Goal: Information Seeking & Learning: Learn about a topic

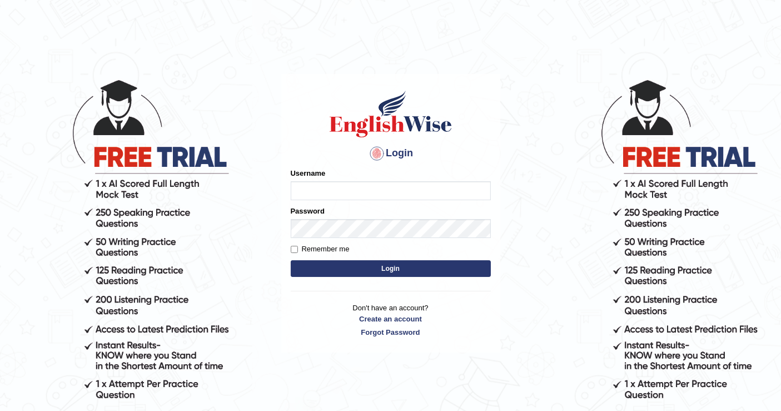
type input "balveen"
click at [292, 252] on input "Remember me" at bounding box center [294, 249] width 7 height 7
checkbox input "true"
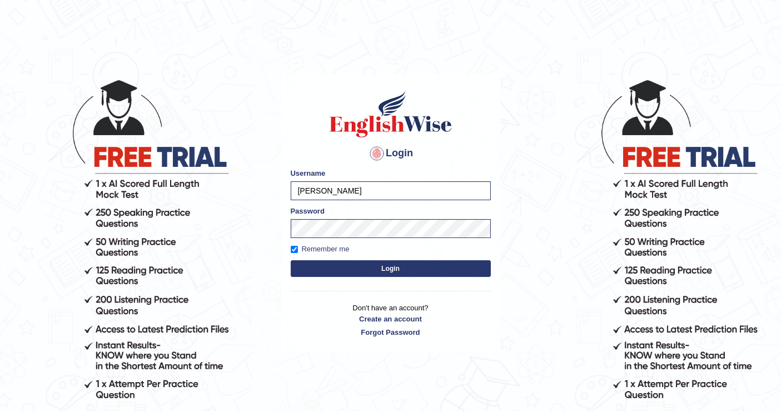
click at [339, 272] on button "Login" at bounding box center [391, 268] width 200 height 17
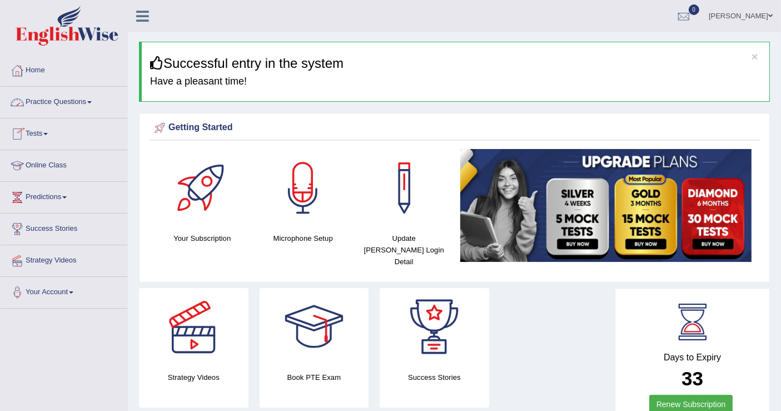
click at [67, 90] on link "Practice Questions" at bounding box center [64, 101] width 127 height 28
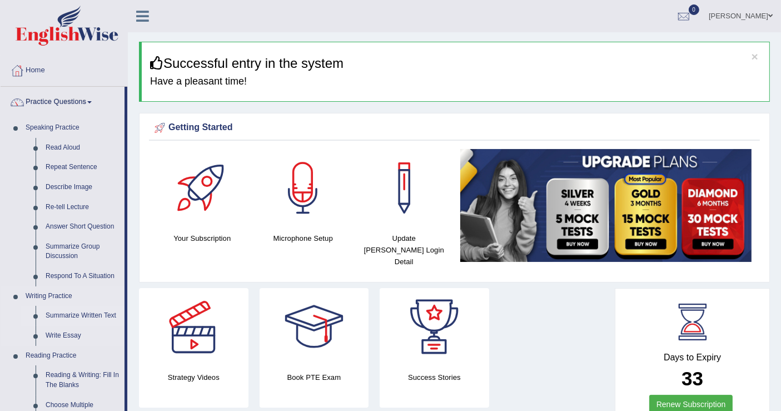
click at [77, 315] on link "Summarize Written Text" at bounding box center [83, 316] width 84 height 20
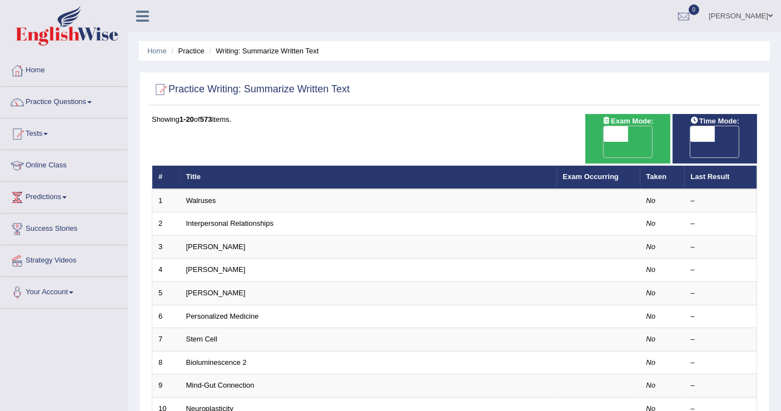
click at [604, 142] on span "OFF" at bounding box center [591, 150] width 24 height 16
checkbox input "true"
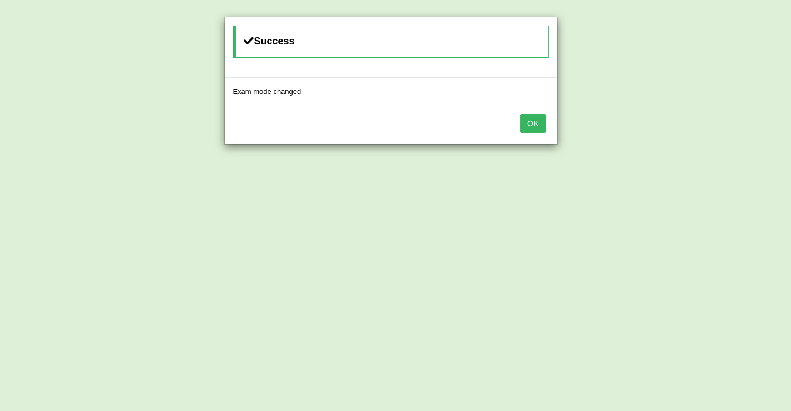
click at [534, 134] on div "OK" at bounding box center [391, 124] width 332 height 39
click at [533, 116] on button "OK" at bounding box center [533, 123] width 26 height 19
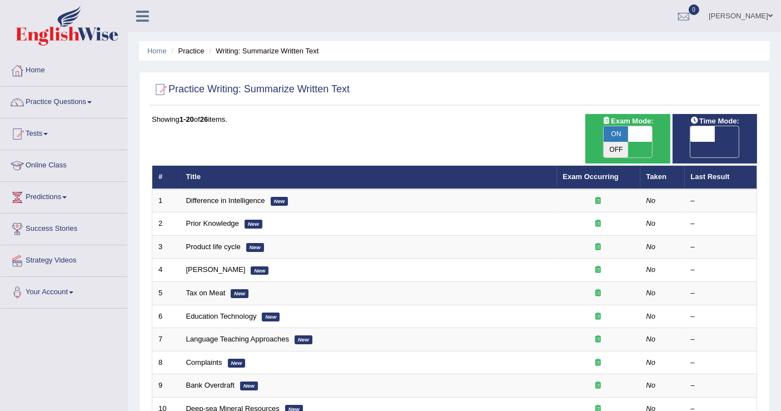
click at [691, 142] on span "OFF" at bounding box center [678, 150] width 24 height 16
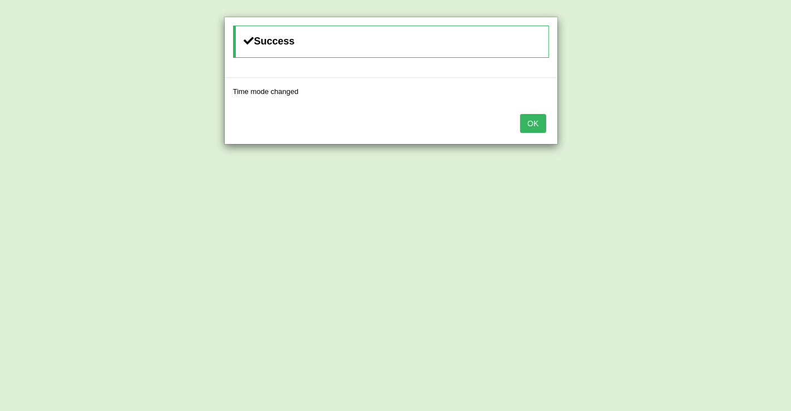
click at [547, 136] on div "OK" at bounding box center [391, 124] width 332 height 39
click at [533, 118] on button "OK" at bounding box center [533, 123] width 26 height 19
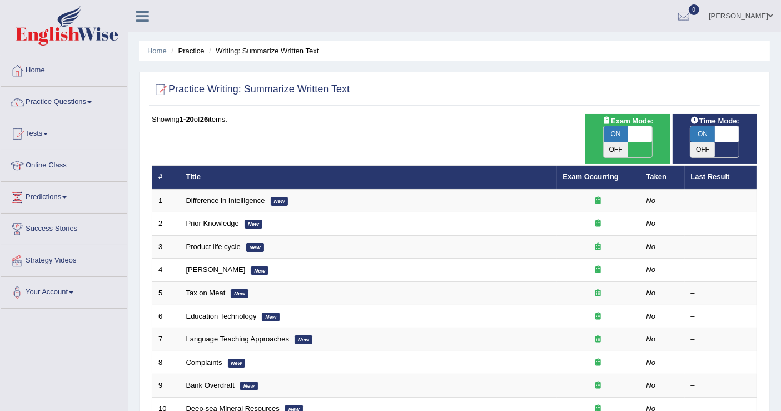
click at [701, 137] on span "ON" at bounding box center [703, 134] width 24 height 16
checkbox input "false"
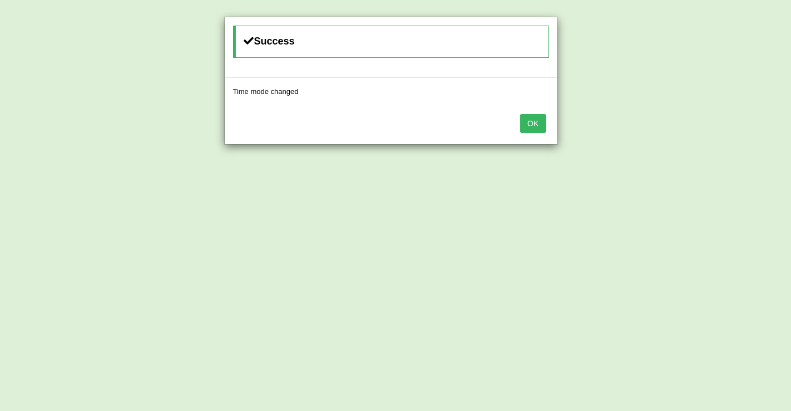
click at [539, 125] on button "OK" at bounding box center [533, 123] width 26 height 19
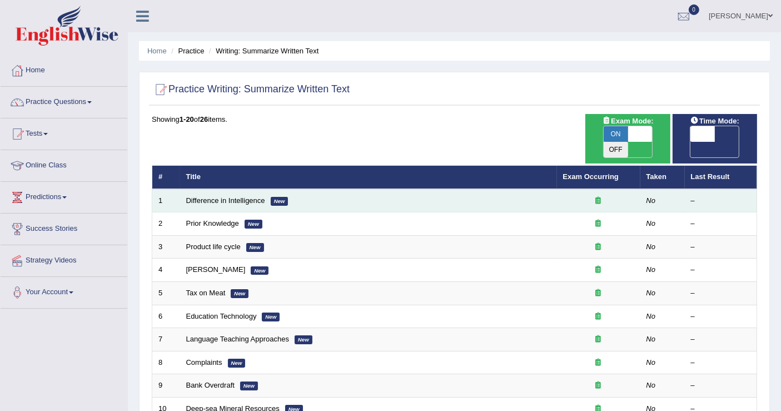
click at [592, 189] on td at bounding box center [598, 200] width 83 height 23
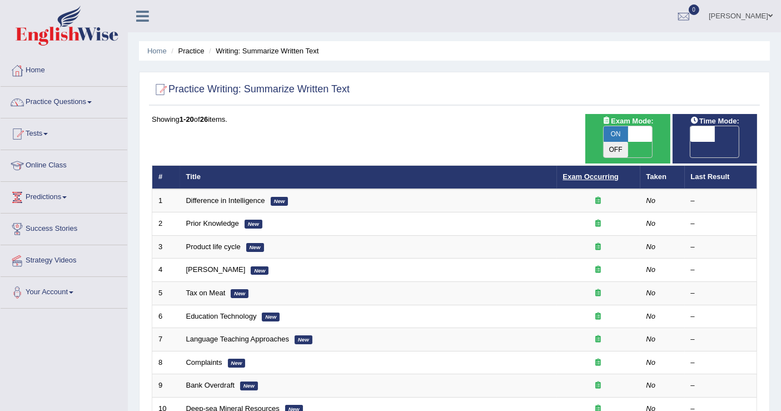
click at [590, 172] on link "Exam Occurring" at bounding box center [591, 176] width 56 height 8
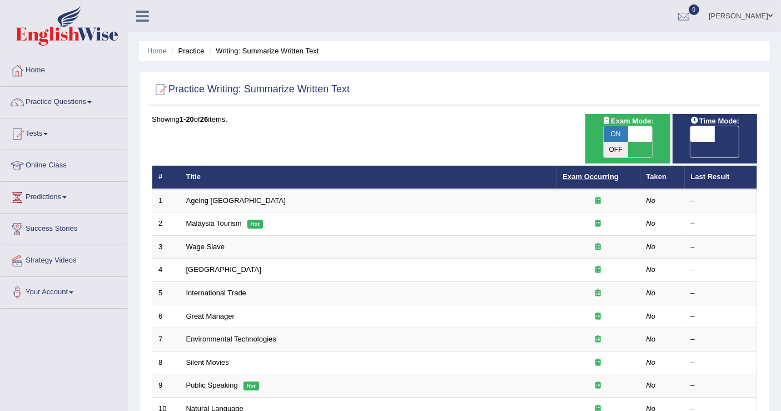
click at [583, 172] on link "Exam Occurring" at bounding box center [591, 176] width 56 height 8
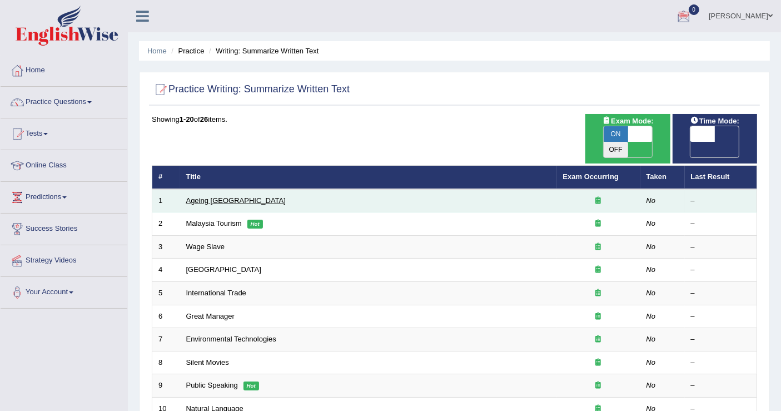
click at [212, 196] on link "Ageing [GEOGRAPHIC_DATA]" at bounding box center [236, 200] width 100 height 8
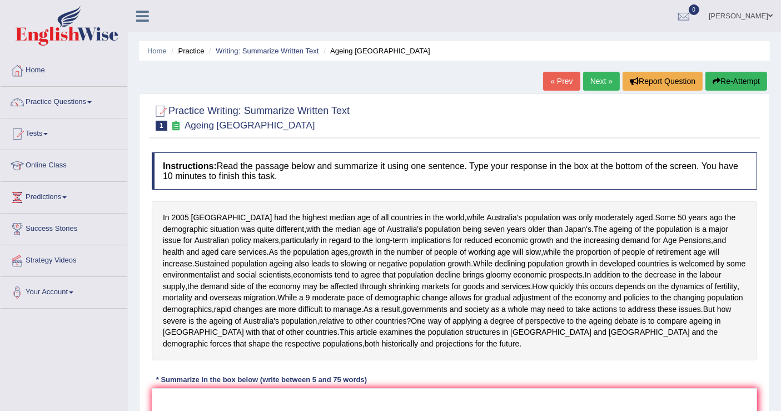
click at [314, 281] on span "economists" at bounding box center [312, 275] width 39 height 12
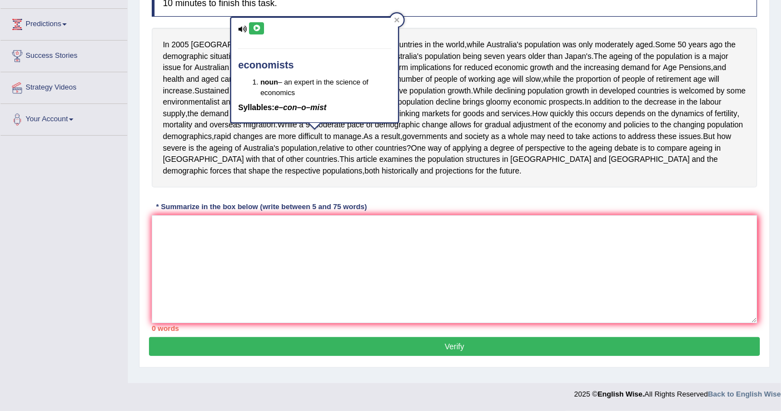
scroll to position [197, 0]
click at [657, 154] on span "compare" at bounding box center [672, 148] width 30 height 12
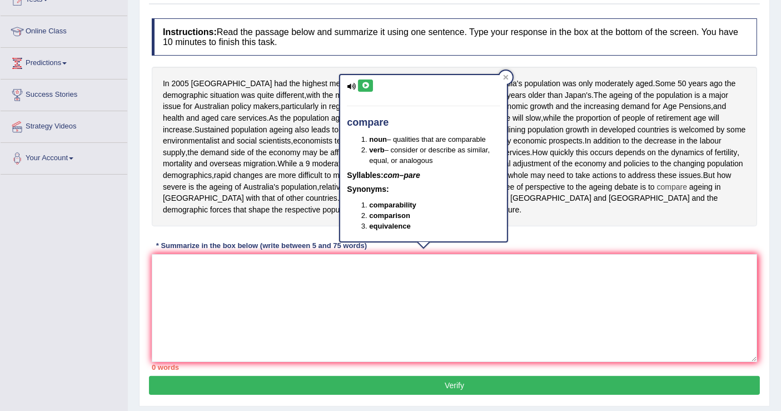
scroll to position [123, 0]
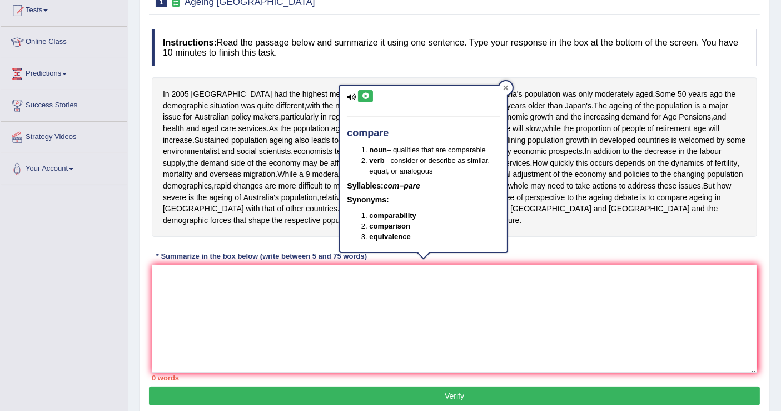
click at [508, 82] on div at bounding box center [505, 87] width 13 height 13
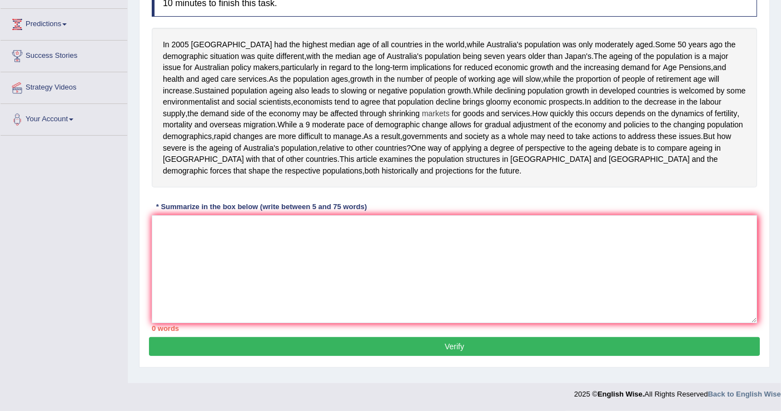
scroll to position [221, 0]
click at [429, 231] on textarea at bounding box center [454, 269] width 605 height 108
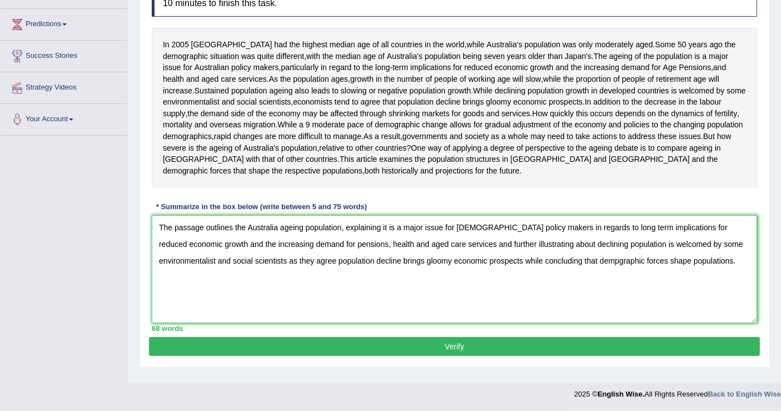
type textarea "The passage outlines the Australia ageing population, explaining it is a major …"
click at [433, 355] on button "Verify" at bounding box center [454, 346] width 611 height 19
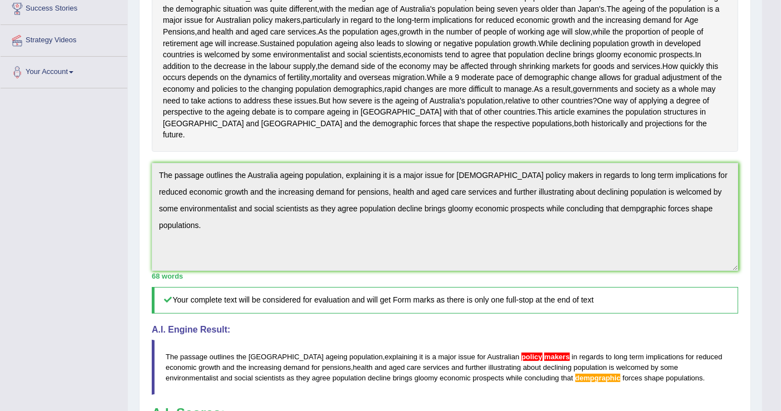
click at [532, 335] on h4 "A.I. Engine Result:" at bounding box center [445, 330] width 587 height 10
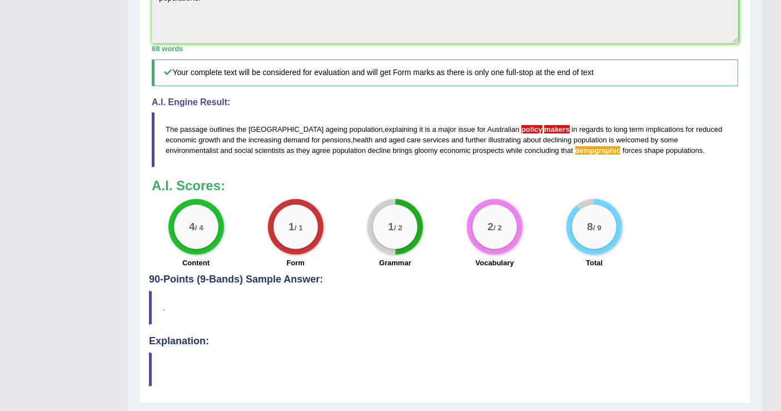
scroll to position [445, 0]
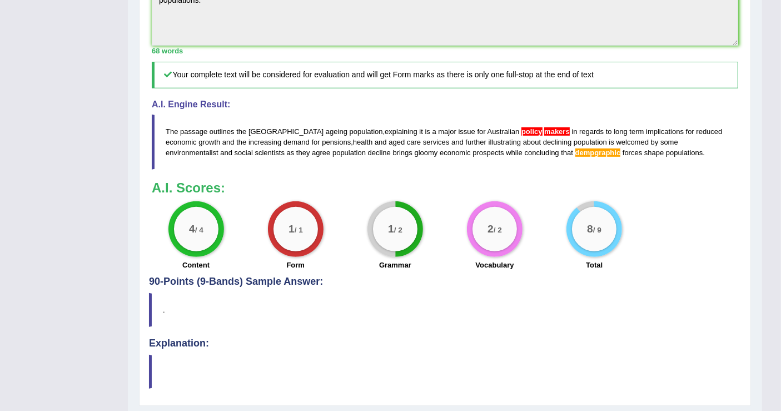
click at [544, 136] on span "makers" at bounding box center [557, 131] width 26 height 8
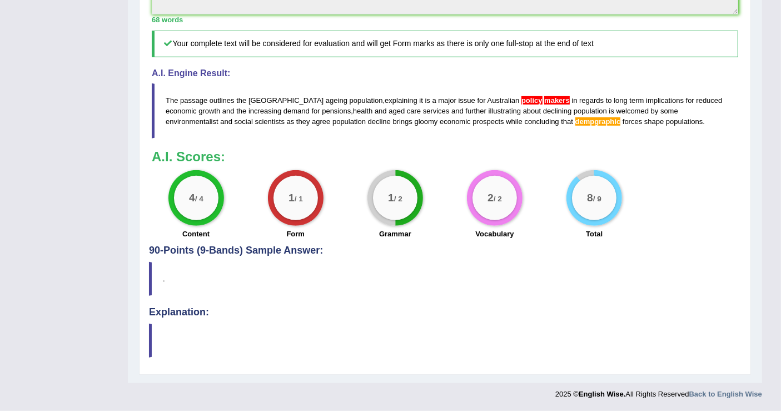
scroll to position [495, 0]
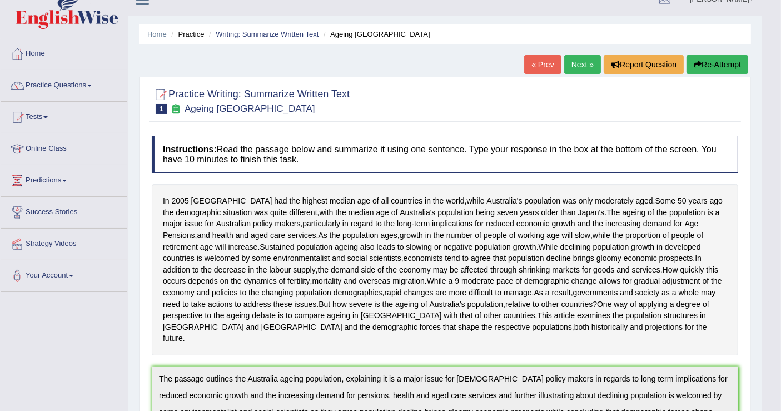
scroll to position [0, 0]
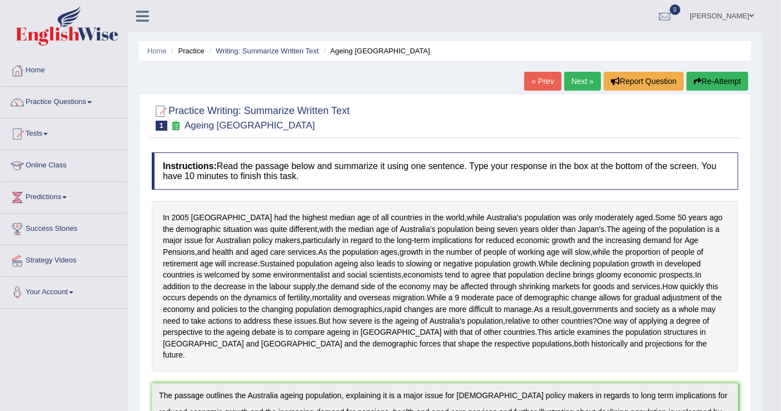
click at [578, 81] on link "Next »" at bounding box center [582, 81] width 37 height 19
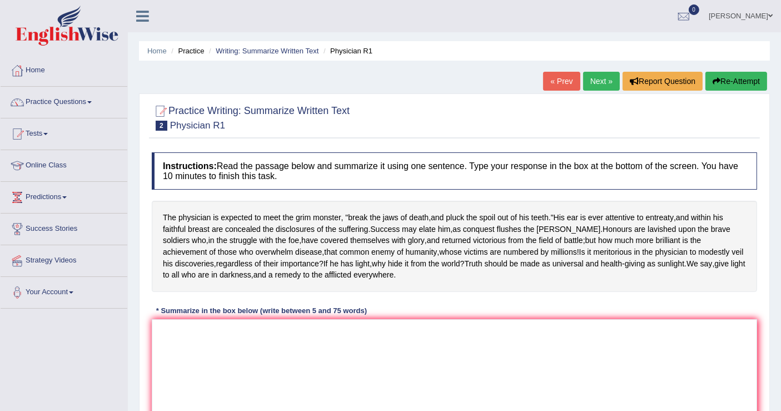
click at [308, 291] on div "The physician is expected to meet the grim monster , " break the jaws of death …" at bounding box center [454, 246] width 605 height 91
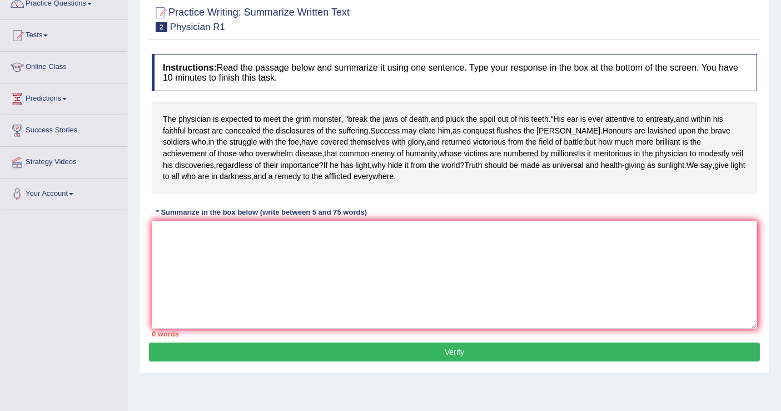
scroll to position [172, 0]
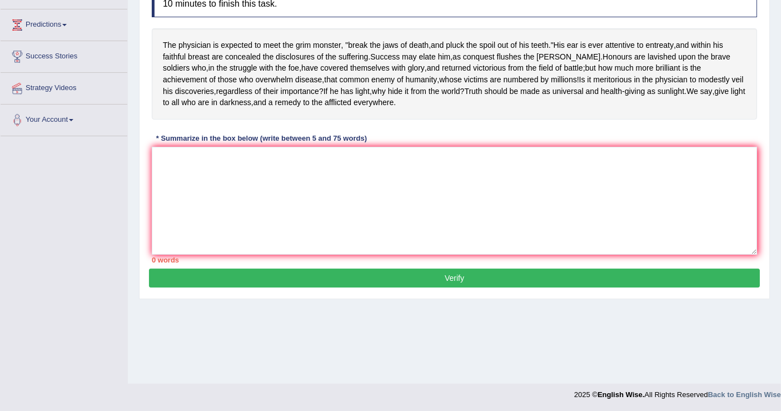
click at [182, 156] on div "Instructions: Read the passage below and summarize it using one sentence. Type …" at bounding box center [454, 121] width 611 height 294
click at [213, 186] on textarea at bounding box center [454, 201] width 605 height 108
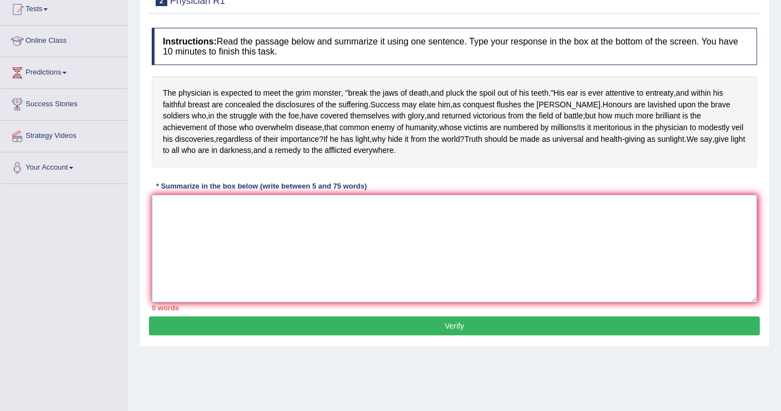
scroll to position [123, 0]
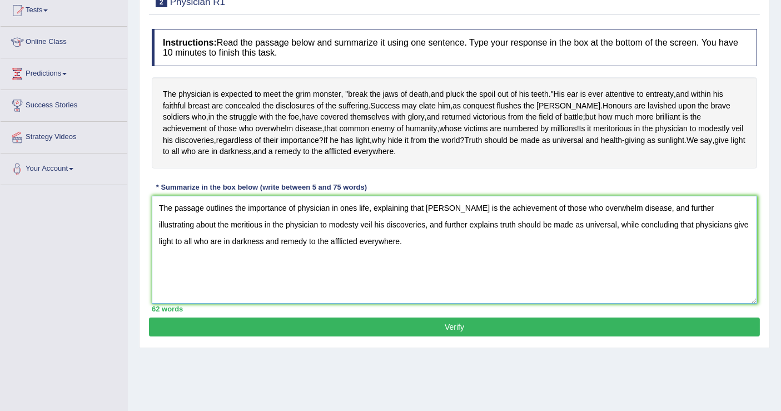
type textarea "The passage outlines the importance of physician in ones life, explaining that …"
click at [538, 348] on div "Practice Writing: Summarize Written Text 2 Physician R1 Instructions: Read the …" at bounding box center [454, 159] width 631 height 378
click at [542, 317] on div "Instructions: Read the passage below and summarize it using one sentence. Type …" at bounding box center [454, 170] width 611 height 294
click at [548, 330] on button "Verify" at bounding box center [454, 326] width 611 height 19
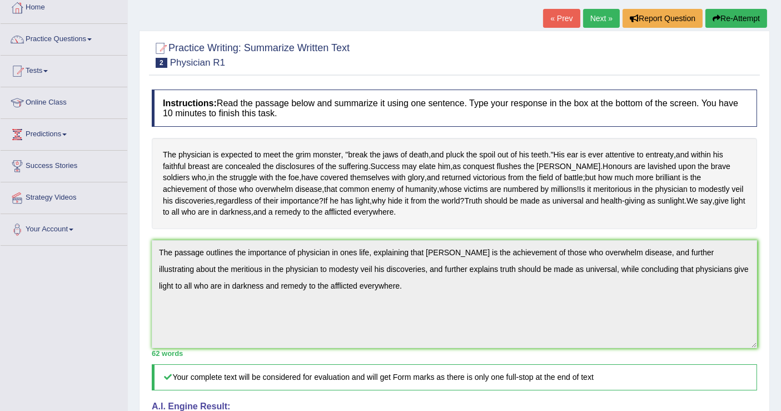
scroll to position [59, 0]
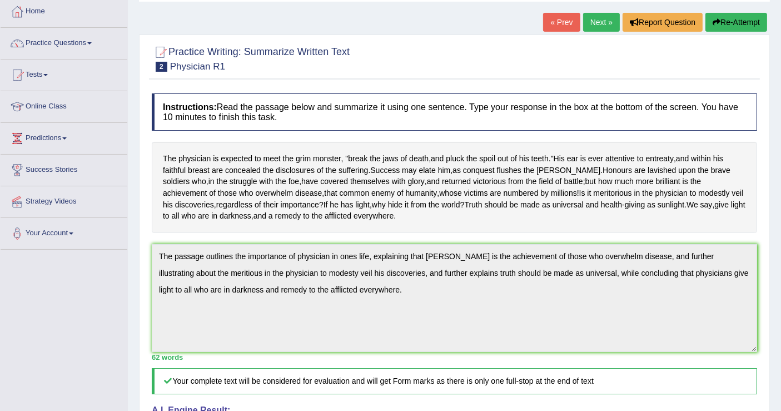
click at [604, 22] on link "Next »" at bounding box center [601, 22] width 37 height 19
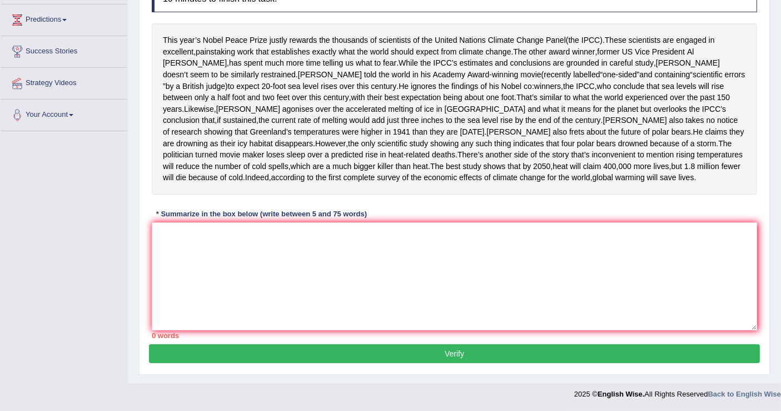
scroll to position [267, 0]
click at [647, 201] on div "Instructions: Read the passage below and summarize it using one sentence. Type …" at bounding box center [454, 156] width 611 height 375
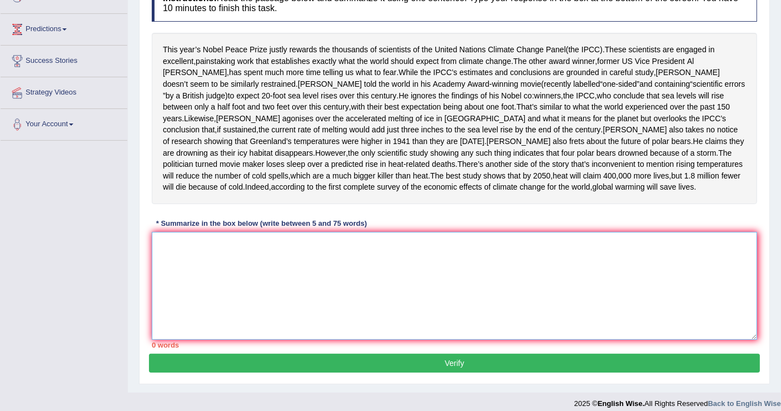
click at [461, 340] on textarea at bounding box center [454, 286] width 605 height 108
type textarea "T"
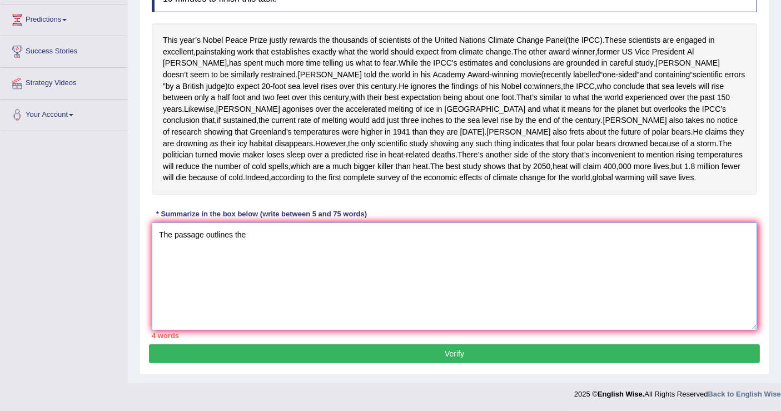
scroll to position [187, 0]
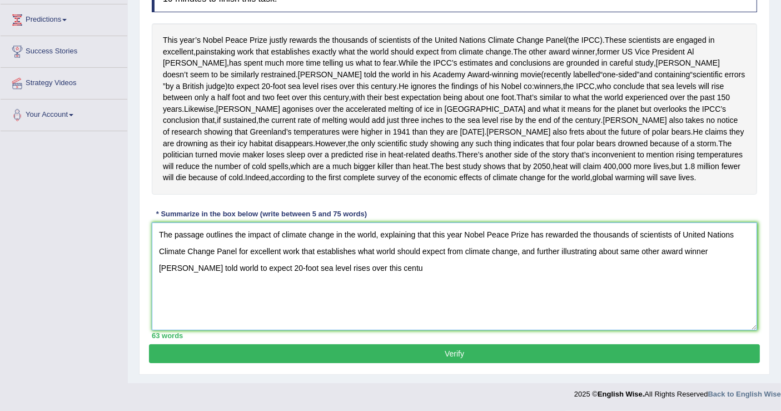
type textarea "The passage outlines the impact of climate change in the world, explaining that…"
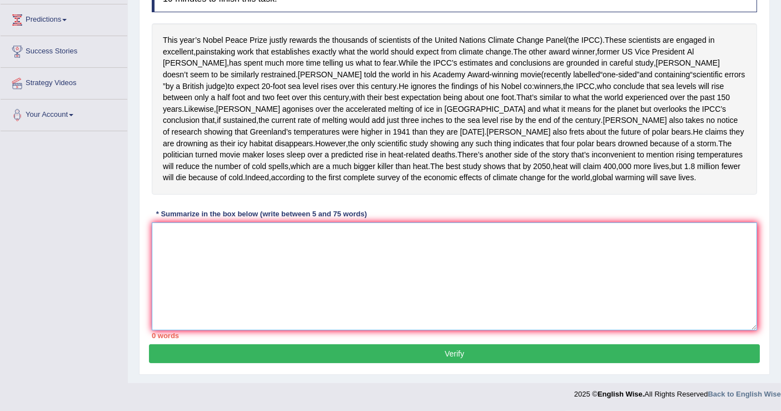
click at [214, 330] on textarea at bounding box center [454, 276] width 605 height 108
click at [367, 260] on textarea at bounding box center [454, 276] width 605 height 108
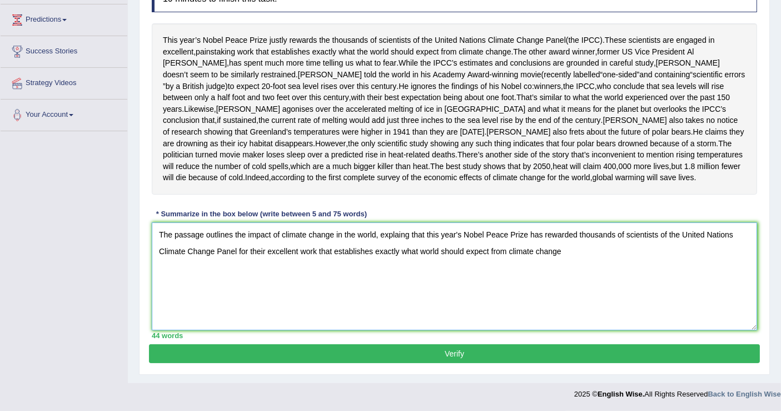
scroll to position [267, 0]
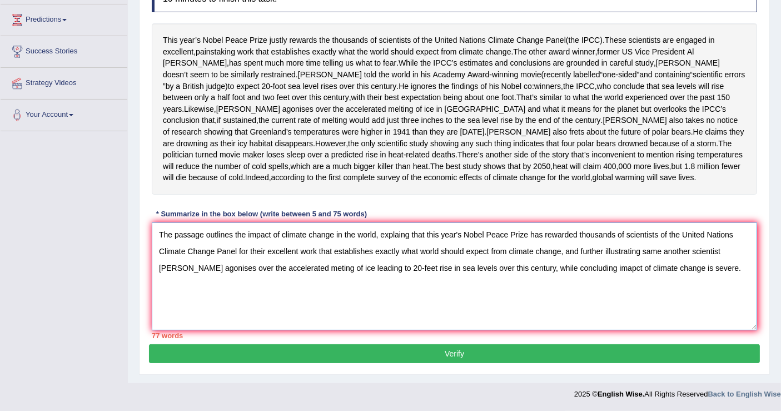
type textarea "The passage outlines the impact of climate change in the world, explaing that t…"
click at [462, 355] on button "Verify" at bounding box center [454, 353] width 611 height 19
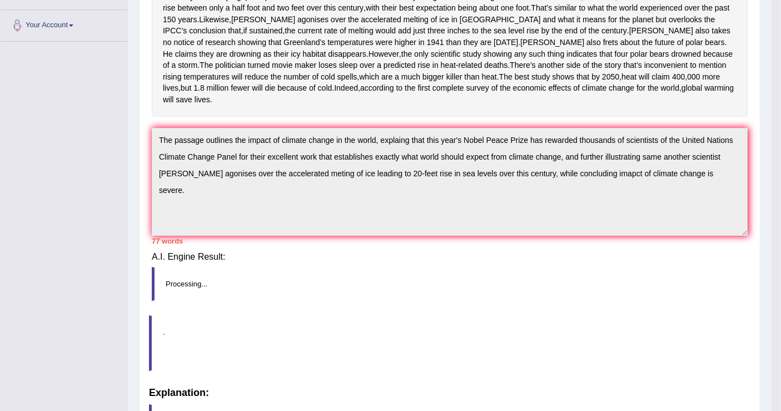
scroll to position [266, 0]
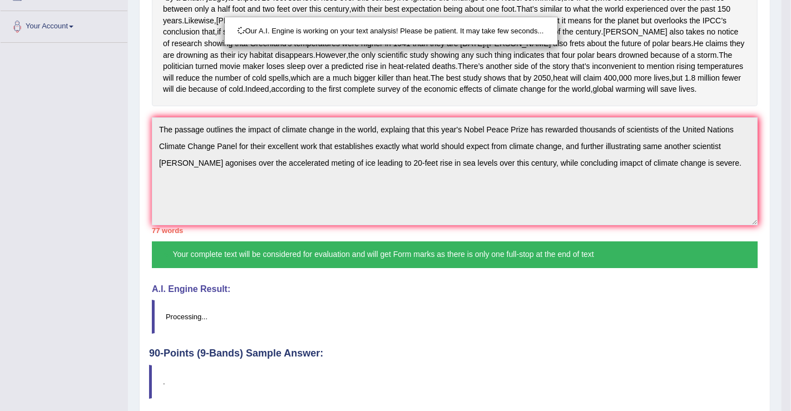
click at [459, 368] on div "Our A.I. Engine is working on your text analysis! Please be patient. It may tak…" at bounding box center [395, 205] width 791 height 411
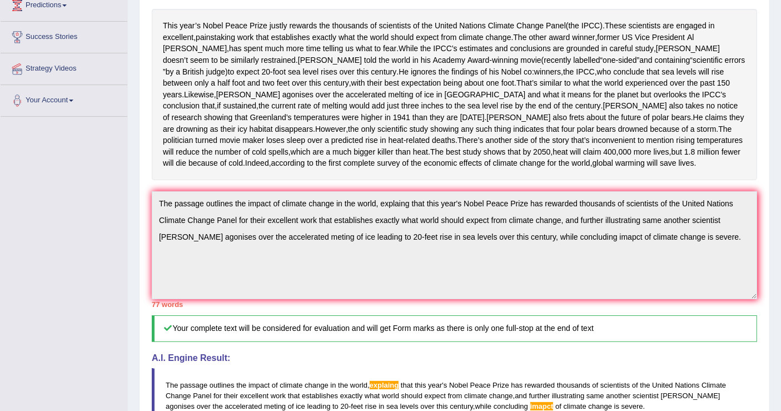
scroll to position [17, 0]
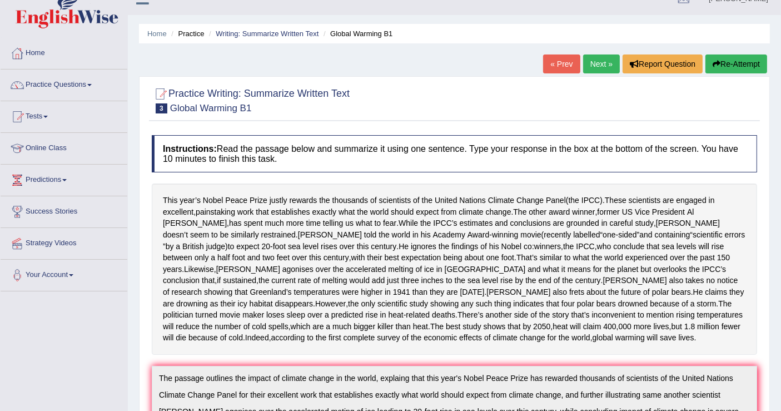
click at [716, 64] on icon "button" at bounding box center [717, 64] width 8 height 8
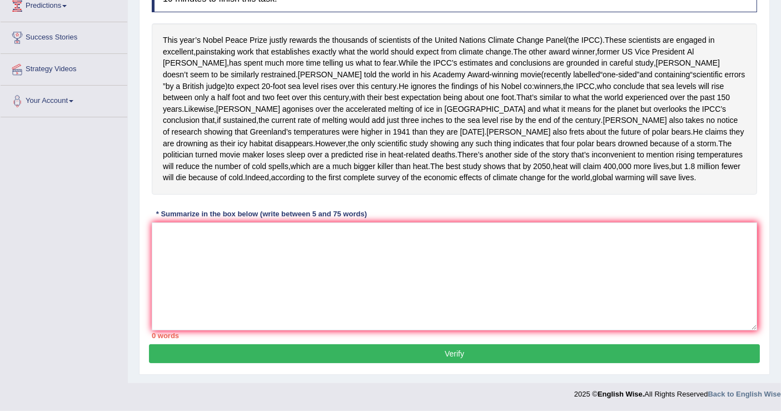
scroll to position [280, 0]
click at [421, 323] on textarea at bounding box center [454, 276] width 605 height 108
type textarea "v"
paste textarea "The passage outlines the impact of climate change in the world, explaing that t…"
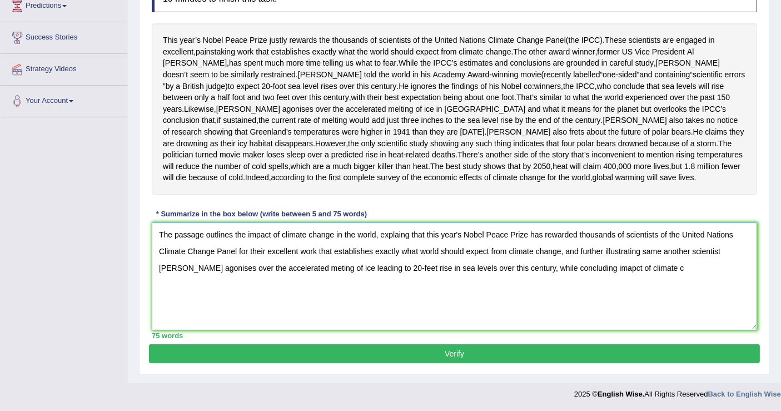
click at [684, 261] on textarea "The passage outlines the impact of climate change in the world, explaing that t…" at bounding box center [454, 276] width 605 height 108
type textarea "The passage outlines the impact of climate change in the world, explaing that t…"
click at [508, 356] on button "Verify" at bounding box center [454, 353] width 611 height 19
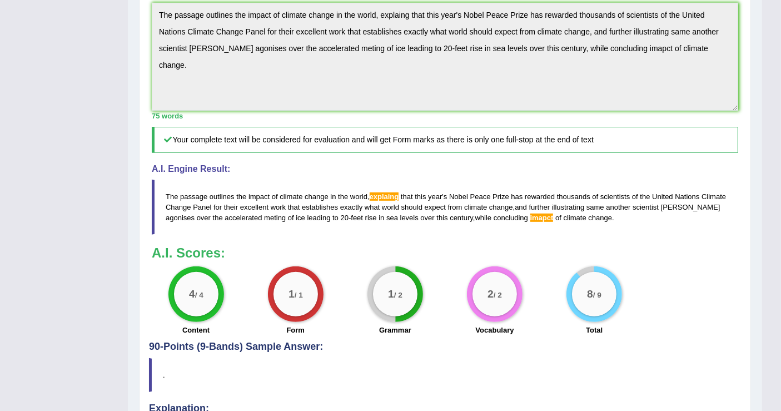
scroll to position [390, 0]
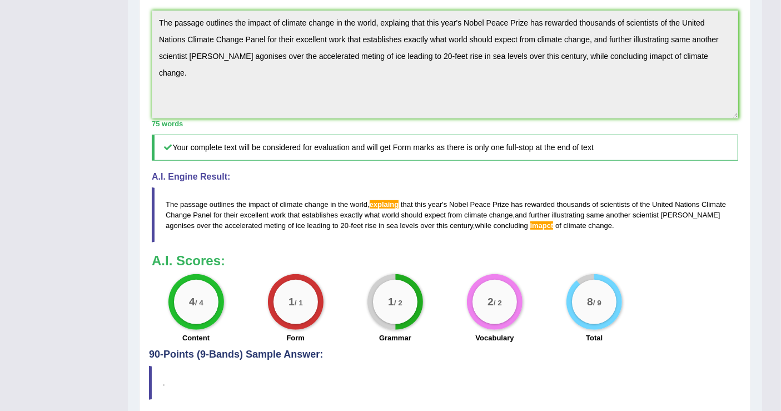
click at [1, 6] on div "Toggle navigation Home Practice Questions Speaking Practice Read Aloud Repeat S…" at bounding box center [381, 59] width 762 height 899
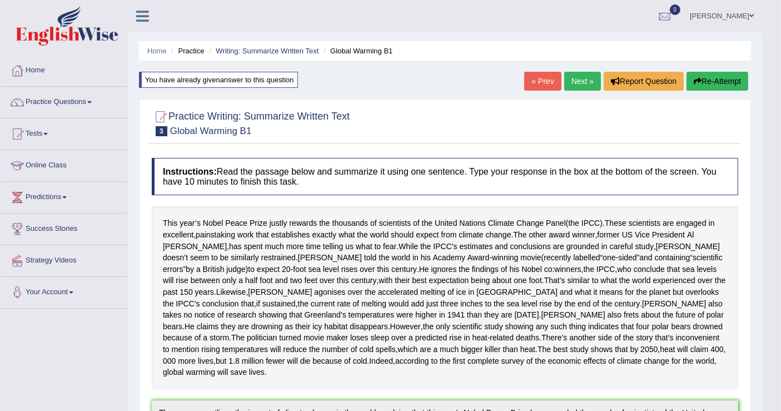
click at [704, 80] on button "Re-Attempt" at bounding box center [718, 81] width 62 height 19
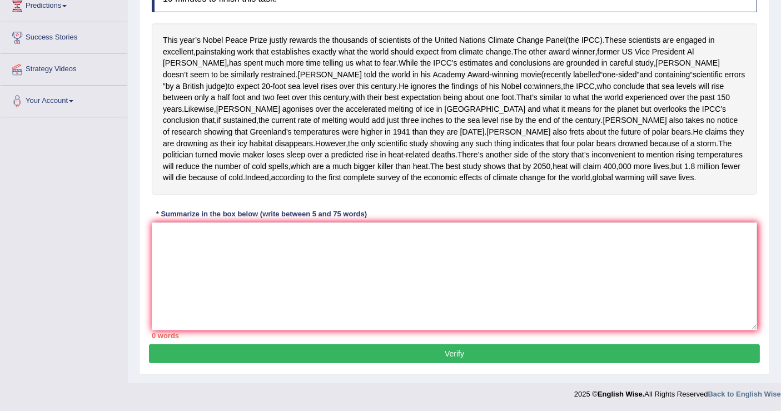
scroll to position [206, 0]
drag, startPoint x: 779, startPoint y: 153, endPoint x: 790, endPoint y: 178, distance: 27.4
click at [781, 178] on html "Toggle navigation Home Practice Questions Speaking Practice Read Aloud Repeat S…" at bounding box center [390, 14] width 781 height 411
click at [468, 301] on textarea at bounding box center [454, 276] width 605 height 108
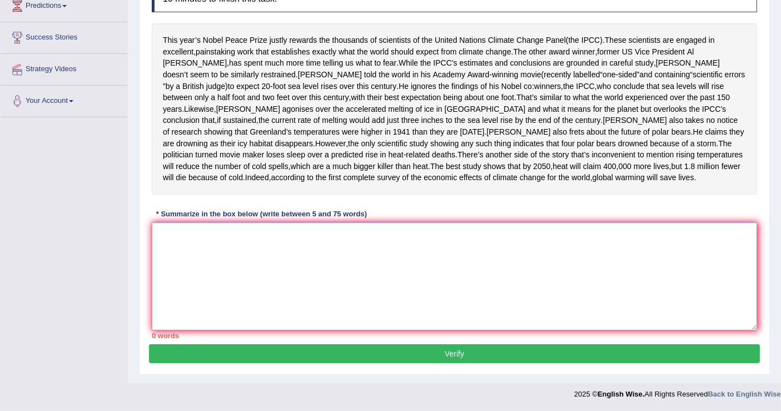
paste textarea "The passage outlines the impact of climate change in the world, explaing that t…"
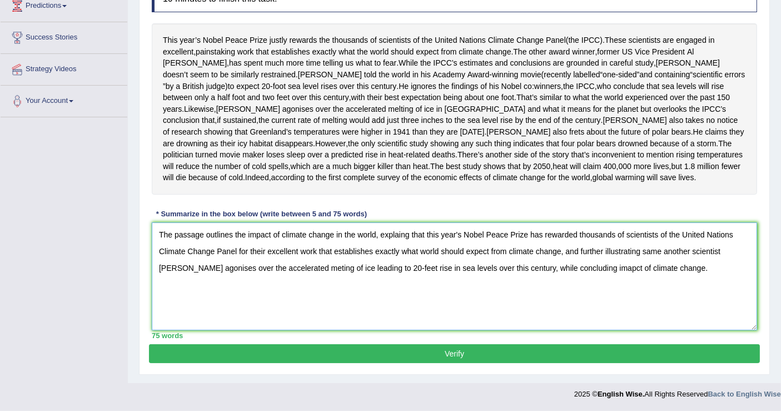
click at [565, 267] on textarea "The passage outlines the impact of climate change in the world, explaing that t…" at bounding box center [454, 276] width 605 height 108
click at [401, 234] on textarea "The passage outlines the impact of climate change in the world, explaing that t…" at bounding box center [454, 276] width 605 height 108
type textarea "The passage outlines the impact of climate change in the world, explaining that…"
click at [440, 355] on button "Verify" at bounding box center [454, 353] width 611 height 19
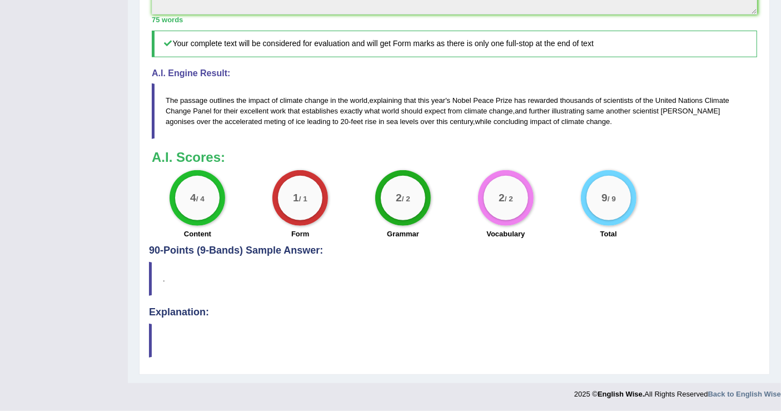
scroll to position [540, 0]
click at [504, 346] on p at bounding box center [461, 340] width 597 height 11
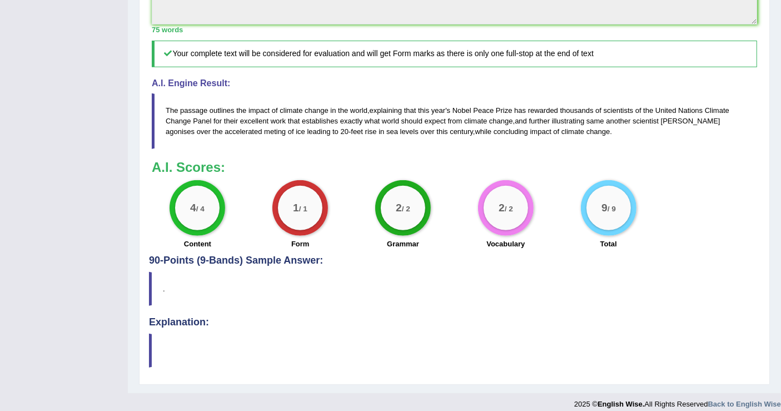
click at [597, 230] on div "9 / 9" at bounding box center [609, 208] width 44 height 44
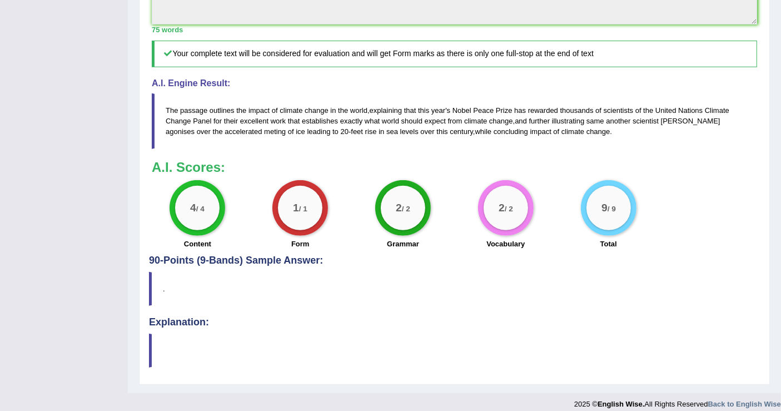
click at [597, 230] on div "9 / 9" at bounding box center [609, 208] width 44 height 44
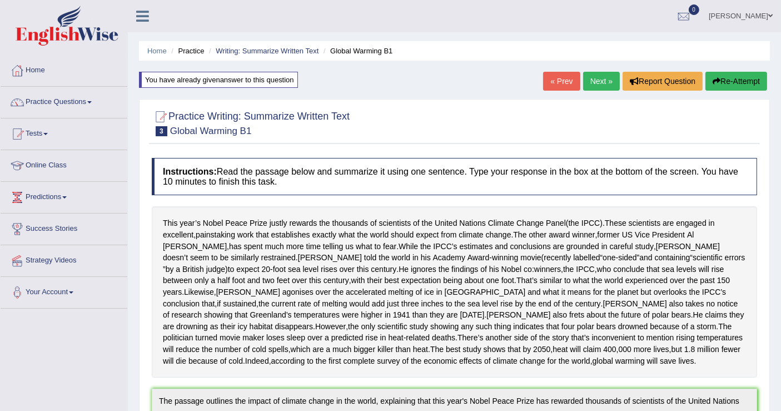
scroll to position [0, 0]
click at [594, 81] on link "Next »" at bounding box center [601, 81] width 37 height 19
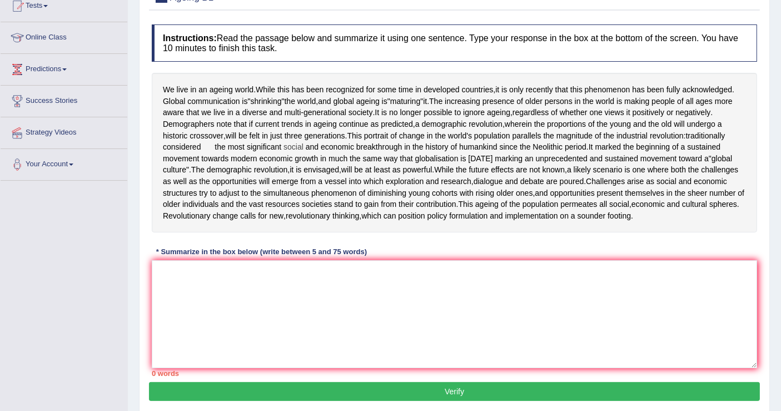
scroll to position [148, 0]
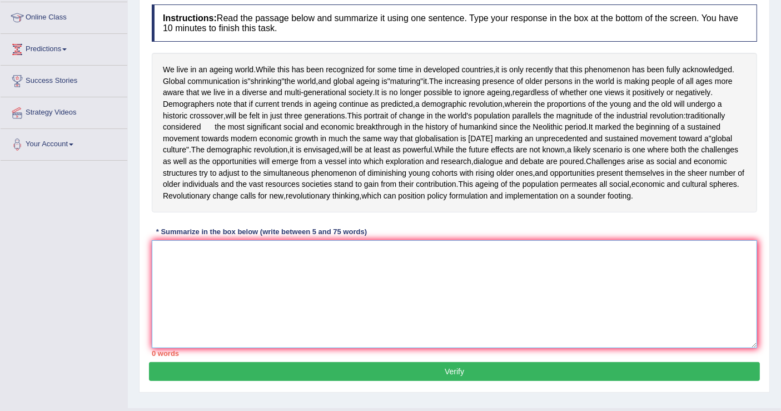
click at [199, 326] on textarea at bounding box center [454, 294] width 605 height 108
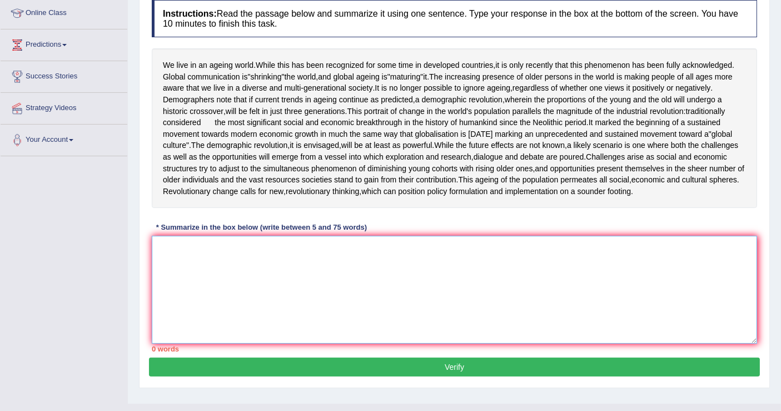
scroll to position [140, 0]
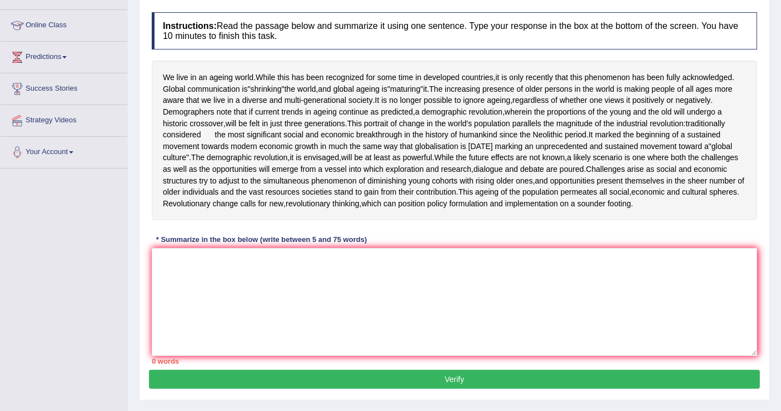
click at [358, 220] on div "We live in an ageing world . While this has been recognized for some time in de…" at bounding box center [454, 141] width 605 height 160
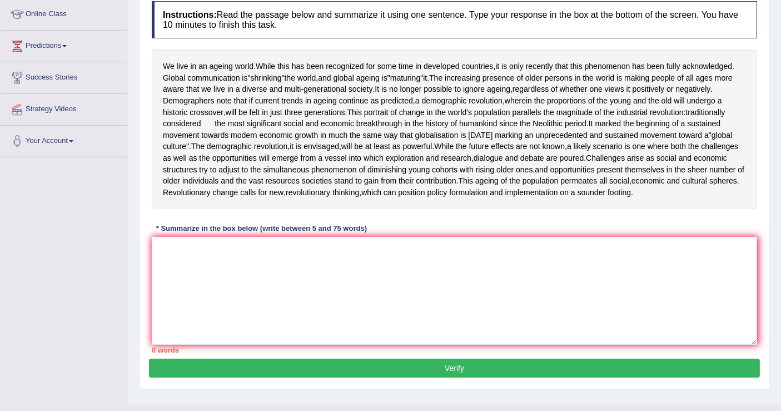
scroll to position [148, 0]
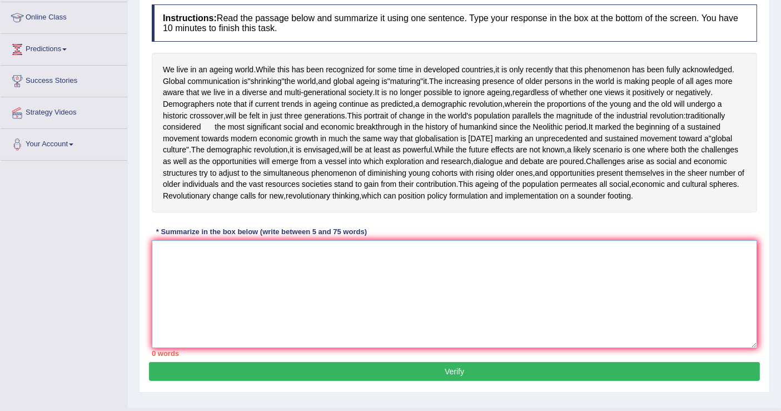
click at [301, 348] on textarea at bounding box center [454, 294] width 605 height 108
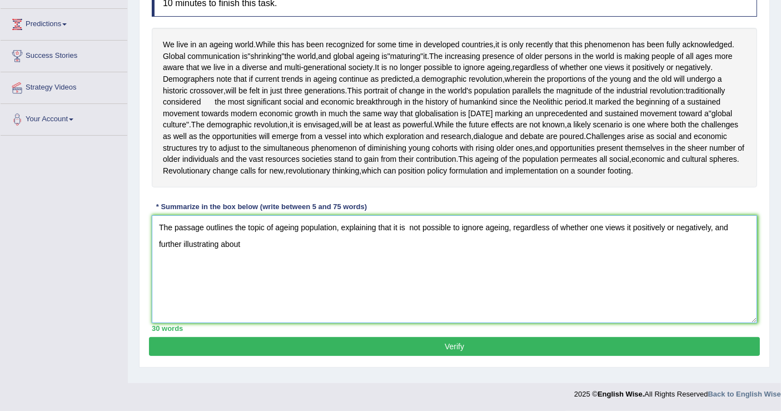
scroll to position [221, 0]
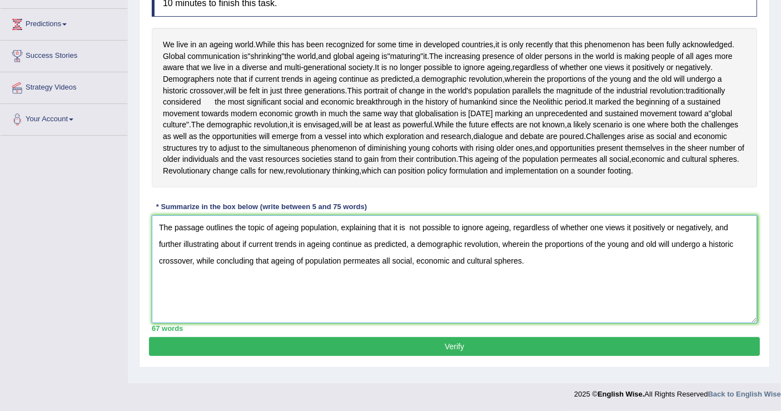
type textarea "The passage outlines the topic of ageing population, explaining that it is not …"
click at [427, 356] on button "Verify" at bounding box center [454, 346] width 611 height 19
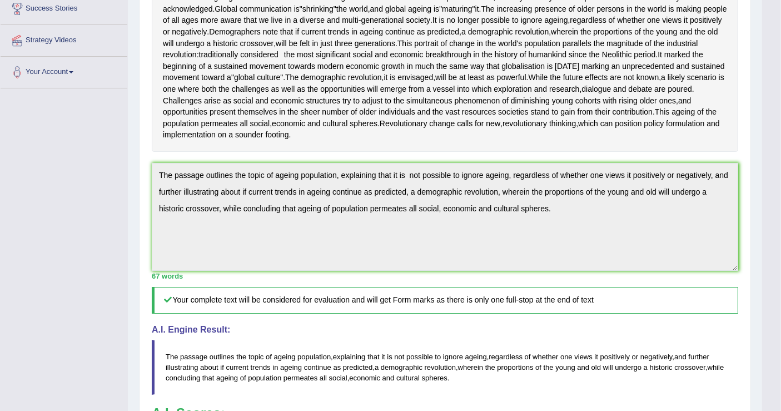
click at [0, 0] on div "Updating answer..." at bounding box center [0, 0] width 0 height 0
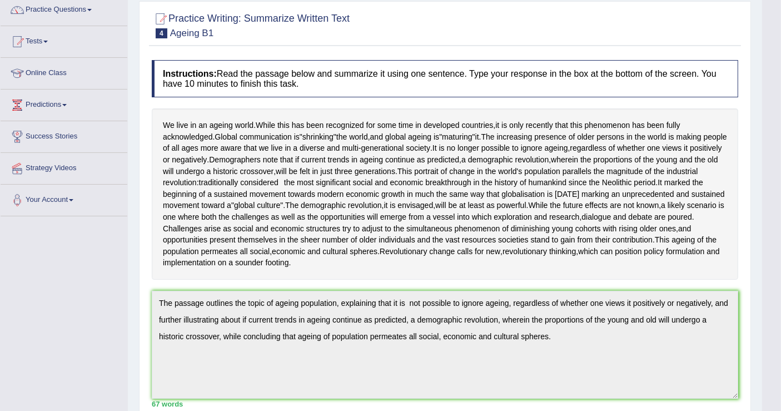
scroll to position [62, 0]
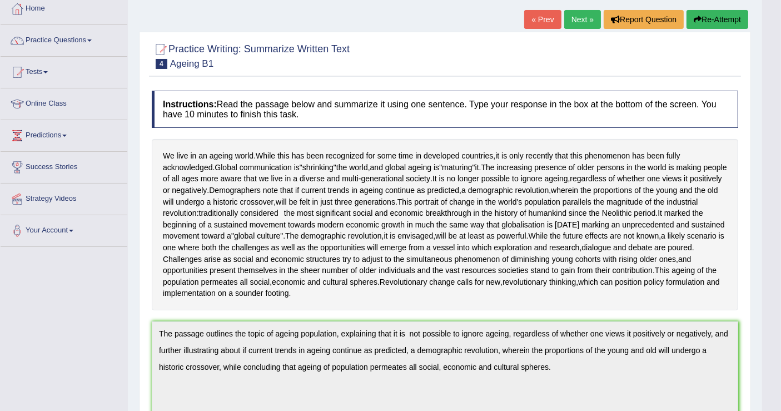
click at [577, 18] on link "Next »" at bounding box center [582, 19] width 37 height 19
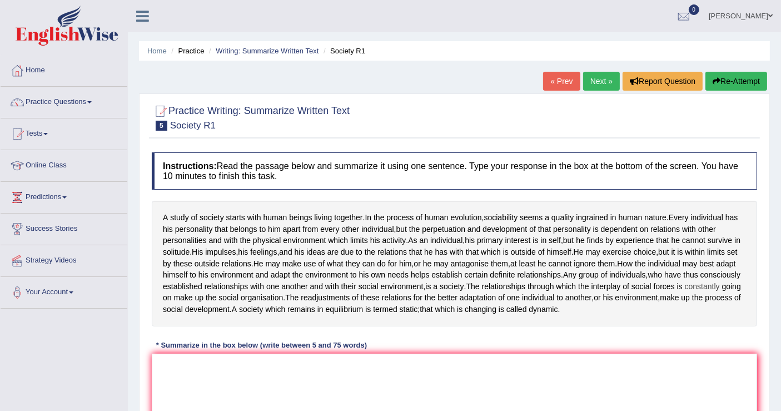
click at [685, 292] on span "constantly" at bounding box center [702, 287] width 35 height 12
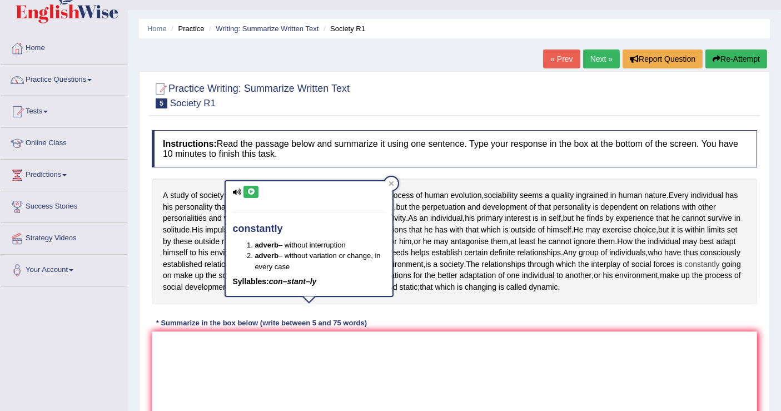
scroll to position [24, 0]
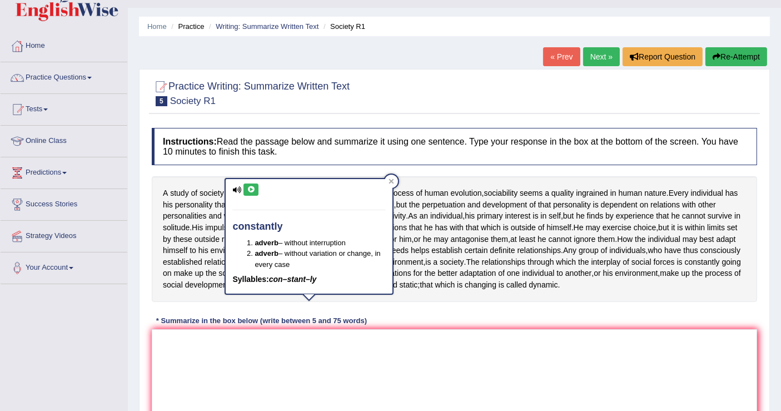
click at [446, 301] on div "A study of society starts with human beings living together . In the process of…" at bounding box center [454, 238] width 605 height 125
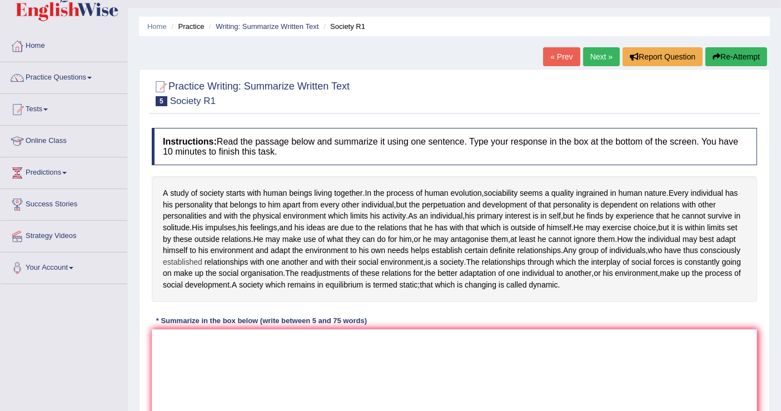
click at [202, 268] on span "established" at bounding box center [182, 262] width 39 height 12
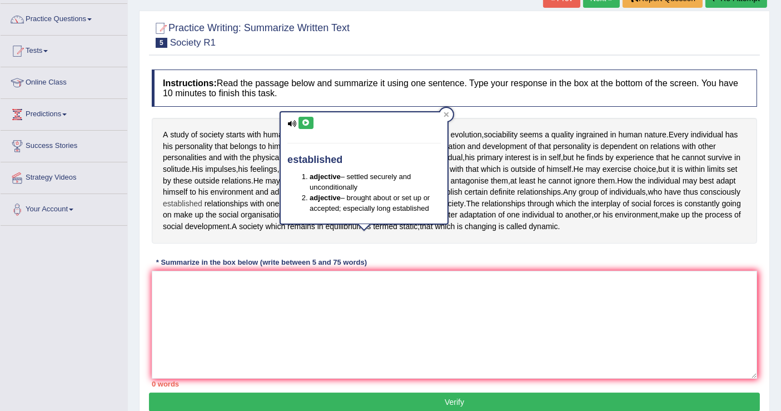
scroll to position [98, 0]
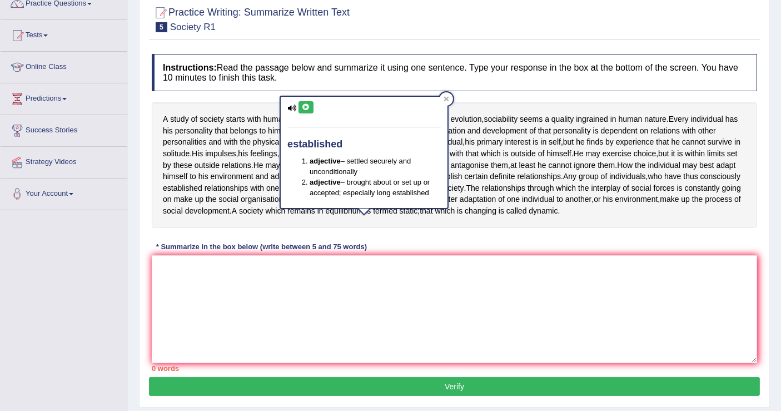
click at [480, 227] on div "A study of society starts with human beings living together . In the process of…" at bounding box center [454, 164] width 605 height 125
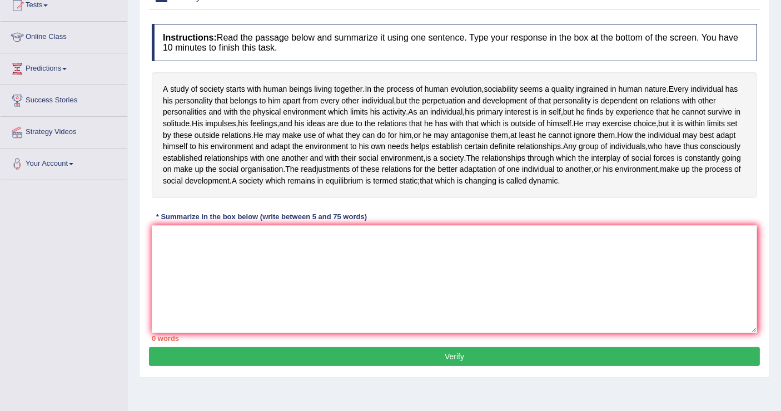
scroll to position [148, 0]
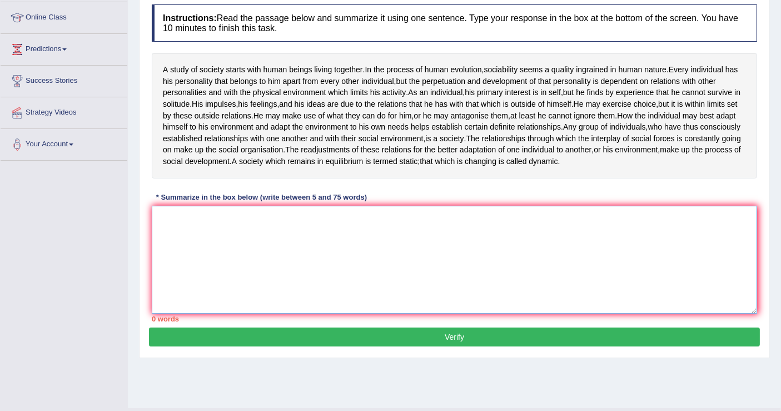
click at [402, 272] on textarea at bounding box center [454, 260] width 605 height 108
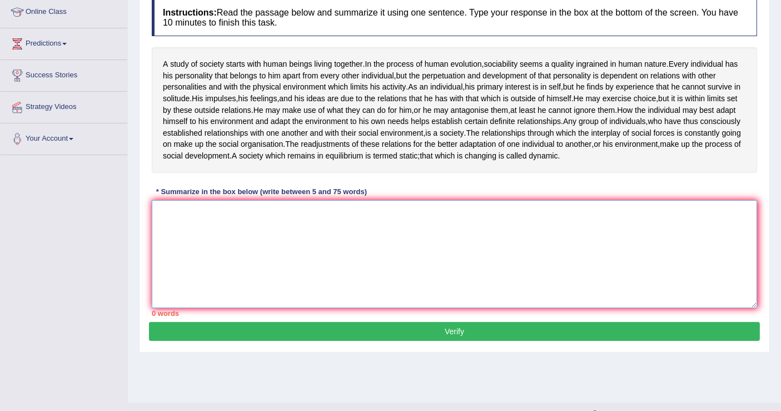
scroll to position [154, 0]
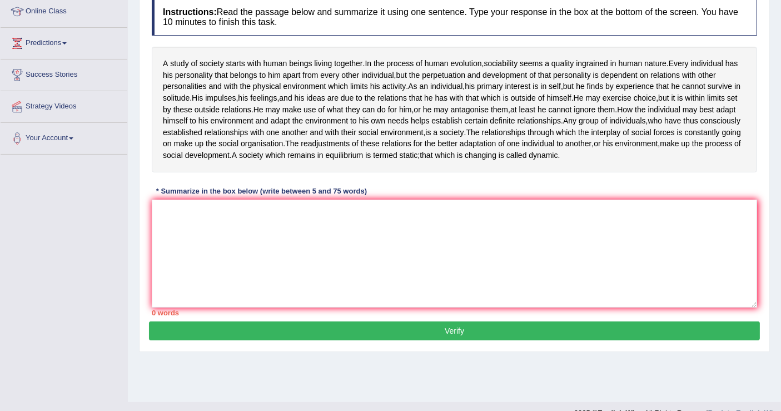
click at [460, 172] on div "A study of society starts with human beings living together . In the process of…" at bounding box center [454, 109] width 605 height 125
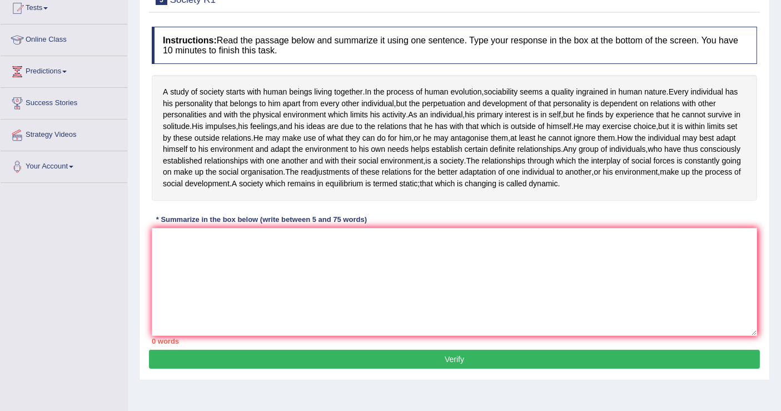
scroll to position [101, 0]
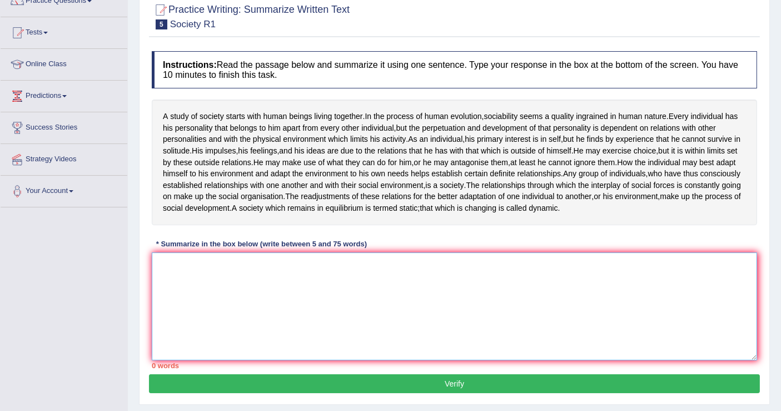
click at [301, 357] on textarea at bounding box center [454, 306] width 605 height 108
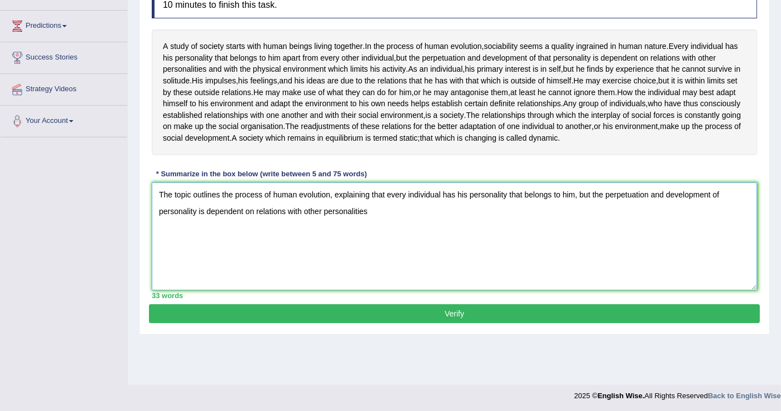
scroll to position [175, 0]
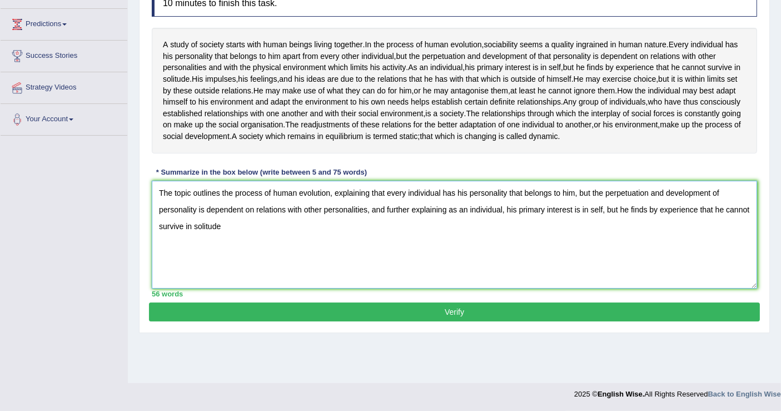
click at [448, 254] on textarea "The topic outlines the process of human evolution, explaining that every indivi…" at bounding box center [454, 235] width 605 height 108
type textarea "The topic outlines the process of human evolution, explaining that every indivi…"
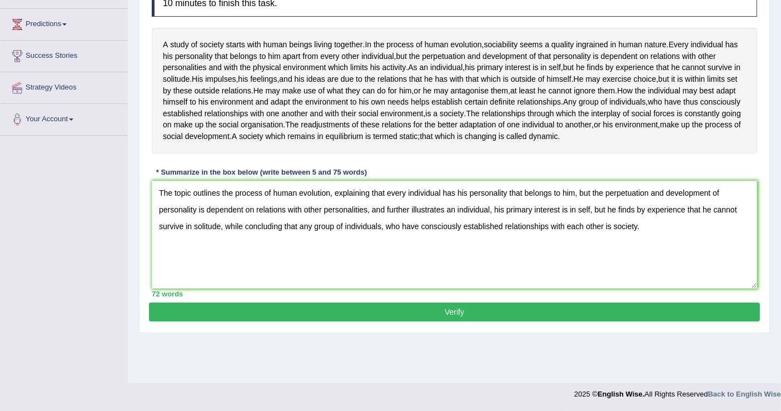
click at [451, 321] on button "Verify" at bounding box center [454, 311] width 611 height 19
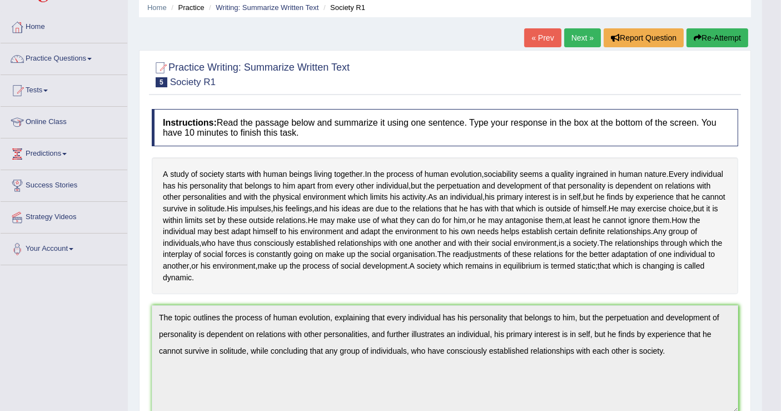
scroll to position [0, 0]
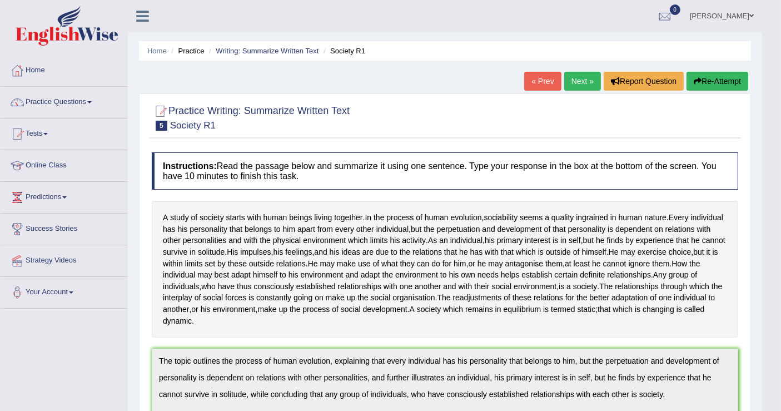
click at [576, 86] on link "Next »" at bounding box center [582, 81] width 37 height 19
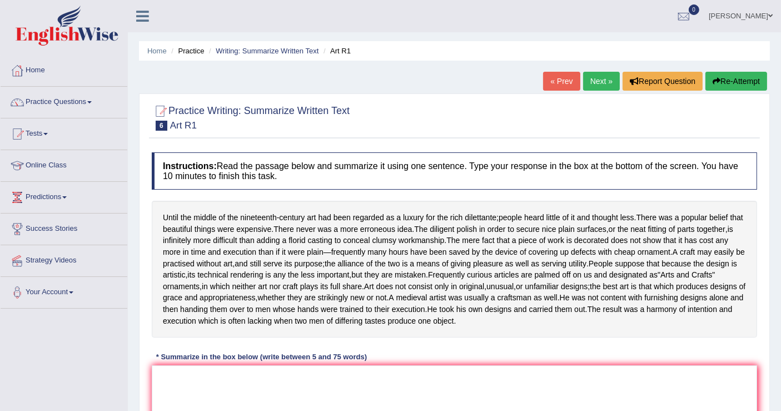
click at [405, 337] on div "Until the middle of the nineteenth - century art had been regarded as a luxury …" at bounding box center [454, 269] width 605 height 137
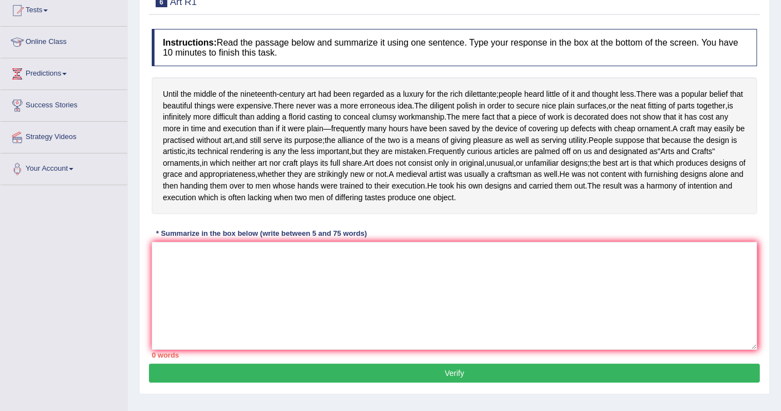
scroll to position [98, 0]
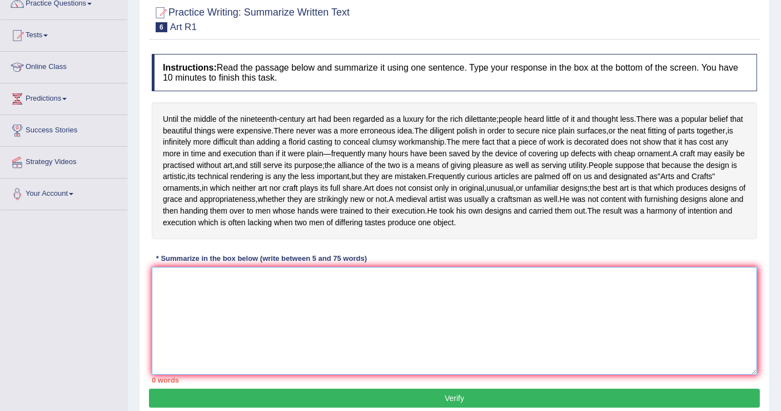
click at [226, 315] on textarea at bounding box center [454, 321] width 605 height 108
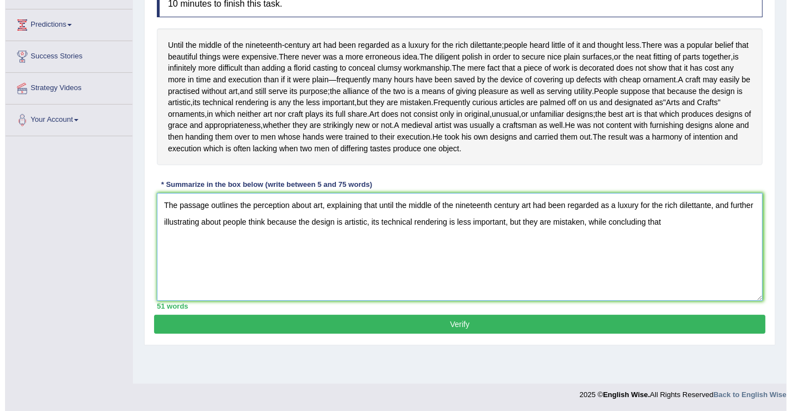
scroll to position [171, 0]
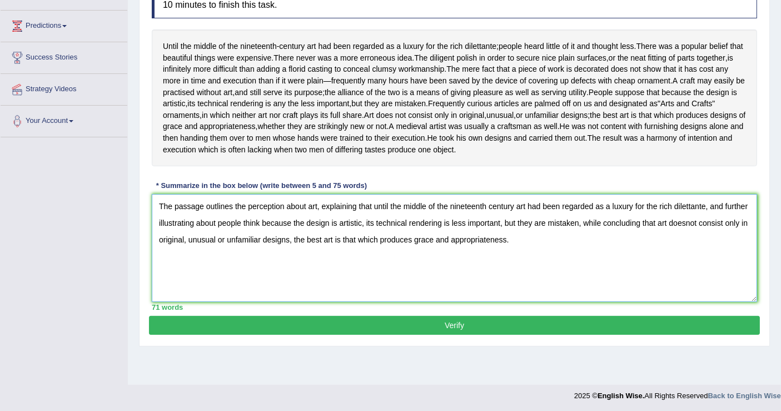
type textarea "The passage outlines the perception about art, explaining that until the middle…"
click at [525, 335] on button "Verify" at bounding box center [454, 325] width 611 height 19
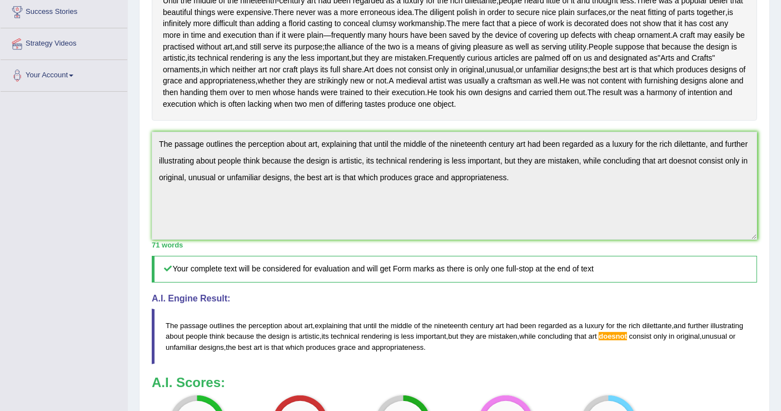
drag, startPoint x: 790, startPoint y: 197, endPoint x: 790, endPoint y: 284, distance: 86.7
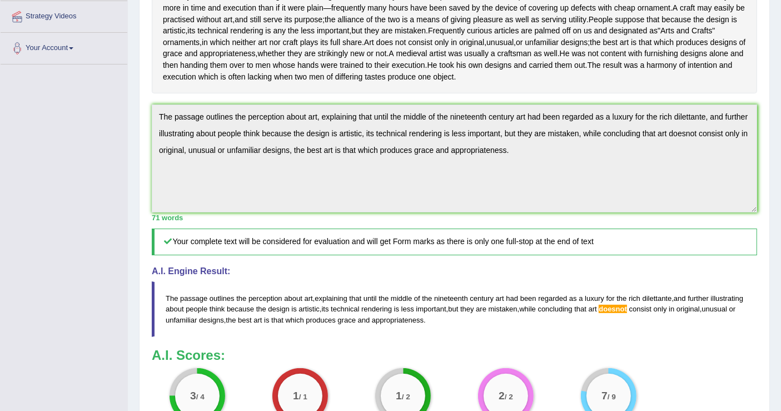
scroll to position [242, 0]
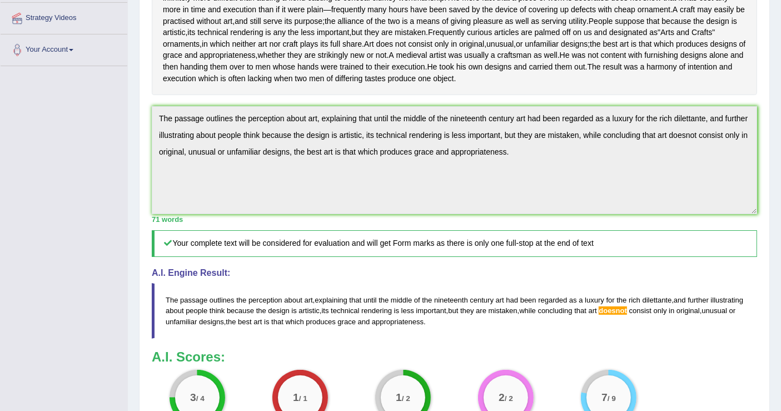
click at [125, 110] on div "Toggle navigation Home Practice Questions Speaking Practice Read Aloud Repeat S…" at bounding box center [390, 181] width 781 height 847
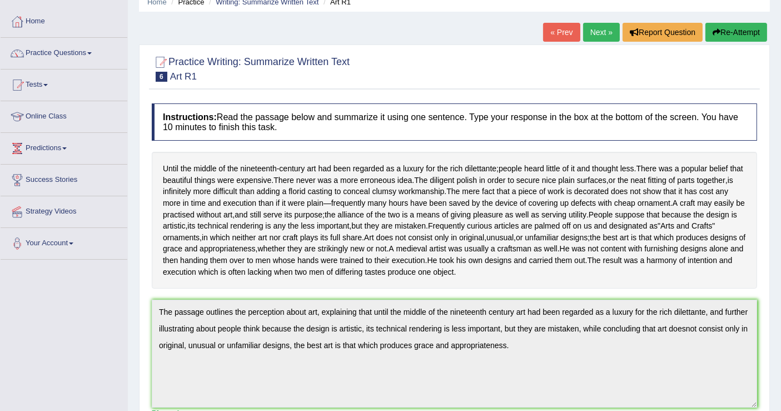
click at [729, 36] on button "Re-Attempt" at bounding box center [737, 32] width 62 height 19
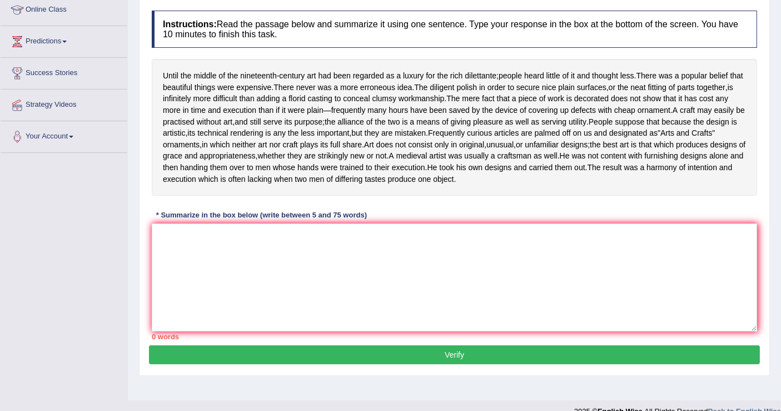
scroll to position [189, 0]
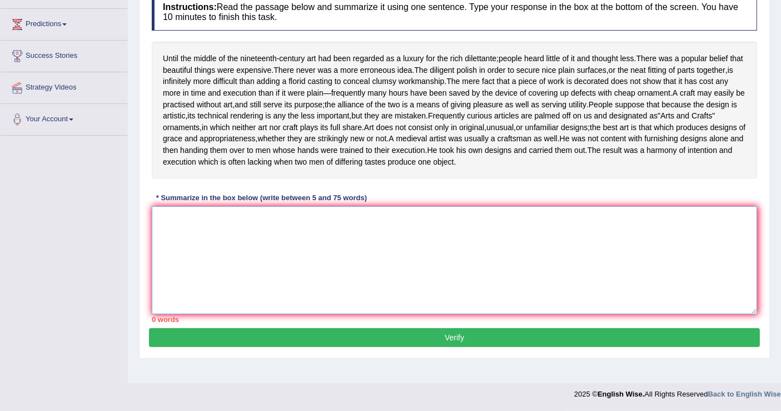
click at [376, 314] on textarea at bounding box center [454, 260] width 605 height 108
paste textarea "The passage outlines the perception about art, explaining that until the middle…"
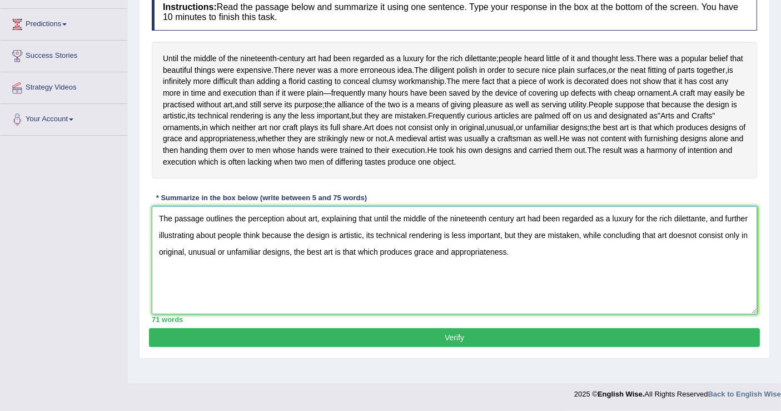
click at [686, 254] on textarea "The passage outlines the perception about art, explaining that until the middle…" at bounding box center [454, 260] width 605 height 108
type textarea "The passage outlines the perception about art, explaining that until the middle…"
click at [670, 347] on button "Verify" at bounding box center [454, 337] width 611 height 19
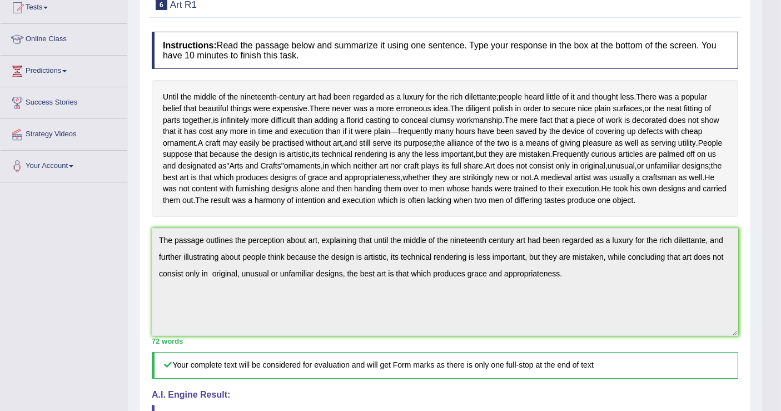
scroll to position [125, 0]
